Goal: Task Accomplishment & Management: Manage account settings

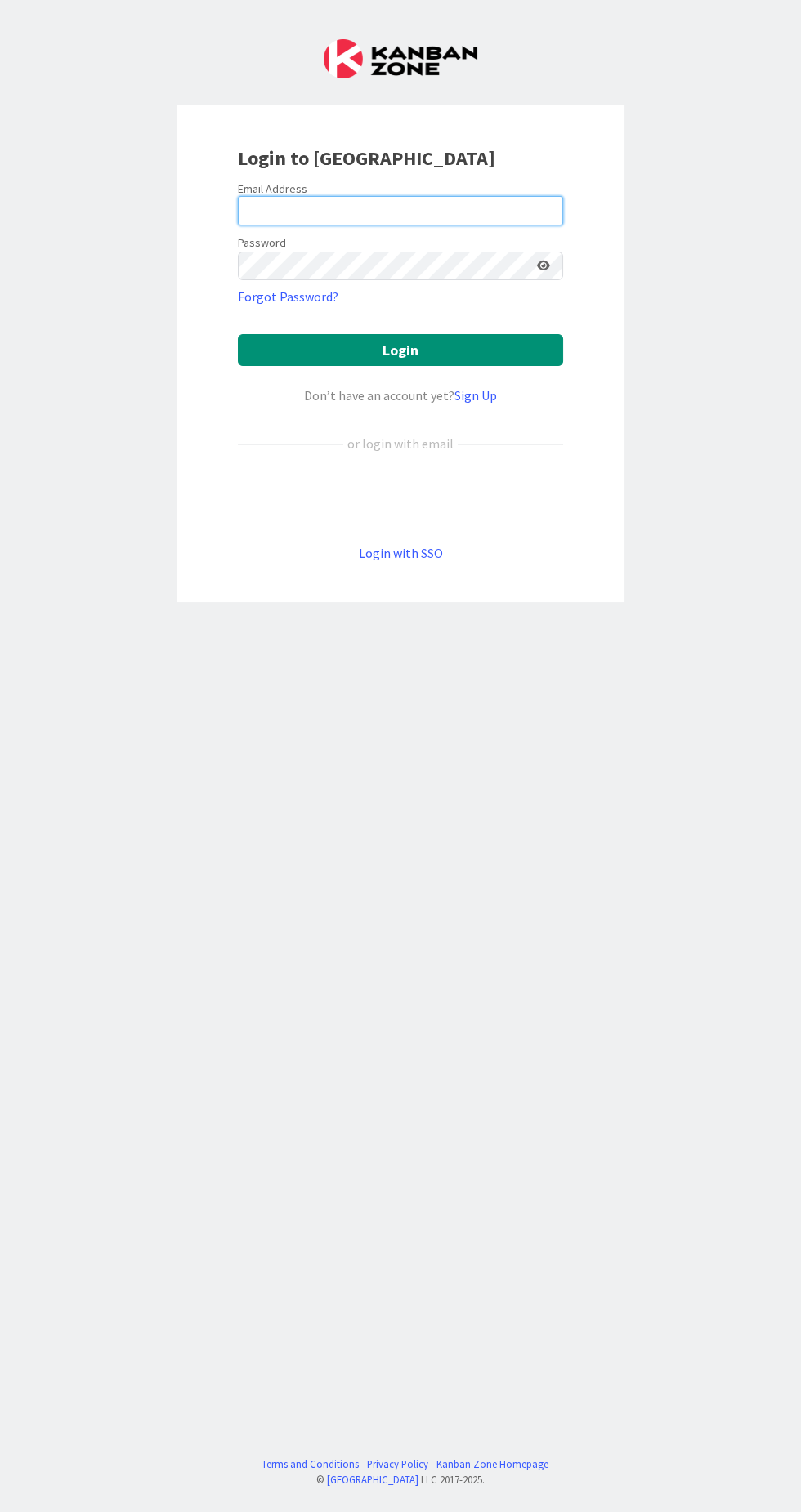
click at [375, 208] on input "email" at bounding box center [400, 211] width 325 height 30
type input "[EMAIL_ADDRESS][DOMAIN_NAME]"
click at [237, 334] on button "Login" at bounding box center [400, 350] width 325 height 32
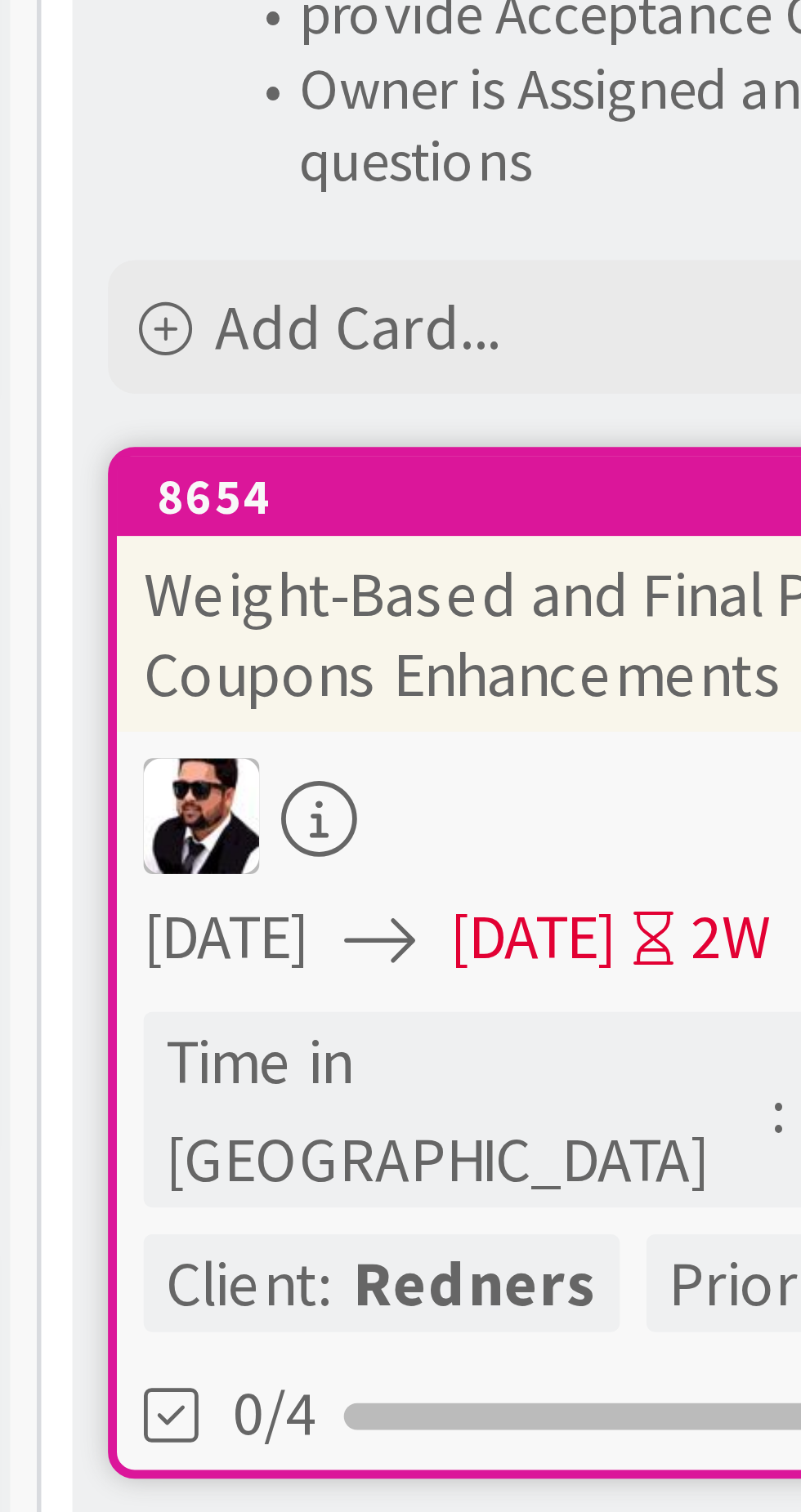
scroll to position [0, 341]
